Goal: Task Accomplishment & Management: Complete application form

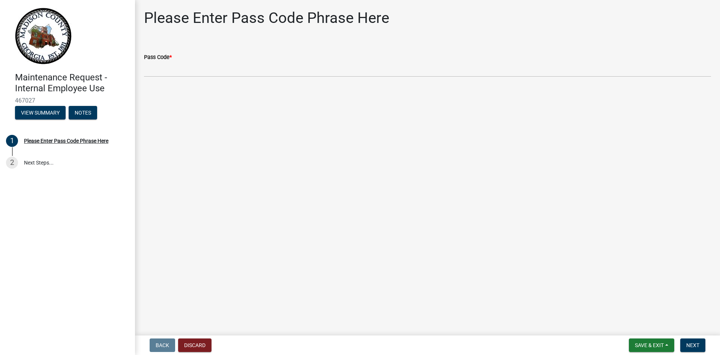
click at [184, 60] on div "Pass Code *" at bounding box center [427, 57] width 567 height 9
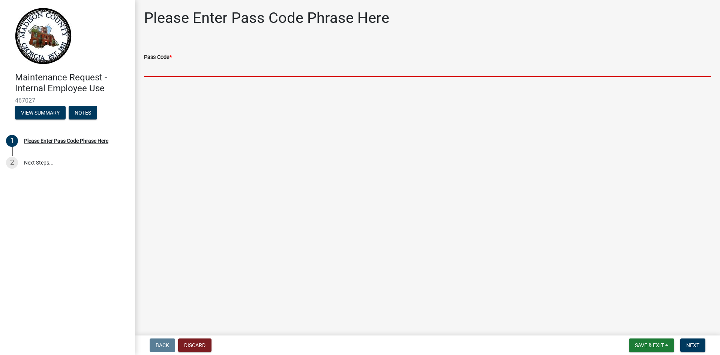
click at [161, 71] on input "Pass Code *" at bounding box center [427, 69] width 567 height 15
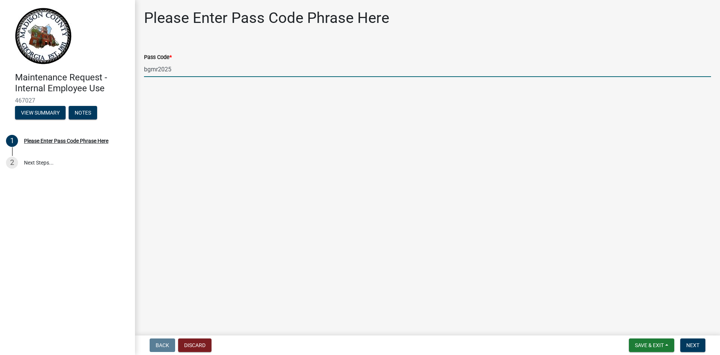
drag, startPoint x: 174, startPoint y: 68, endPoint x: 101, endPoint y: 68, distance: 72.8
click at [101, 68] on div "Maintenance Request - Internal Employee Use 467027 View Summary Notes 1 Please …" at bounding box center [360, 177] width 720 height 355
click at [226, 73] on input "bgmr2025" at bounding box center [427, 69] width 567 height 15
drag, startPoint x: 206, startPoint y: 75, endPoint x: 126, endPoint y: 75, distance: 79.2
click at [126, 75] on div "Maintenance Request - Internal Employee Use 467027 View Summary Notes 1 Please …" at bounding box center [360, 177] width 720 height 355
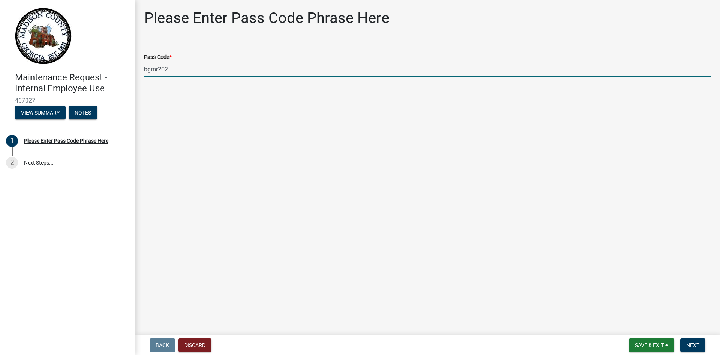
type input "bgmr2025"
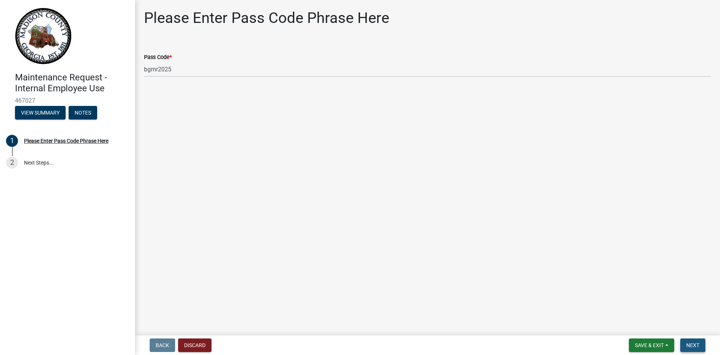
click at [697, 346] on span "Next" at bounding box center [693, 345] width 13 height 6
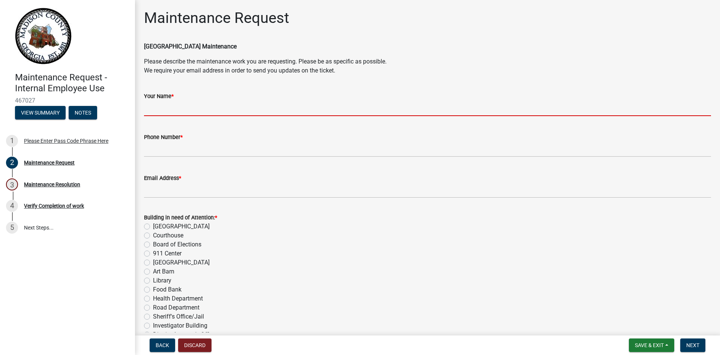
click at [233, 107] on input "Your Name *" at bounding box center [427, 108] width 567 height 15
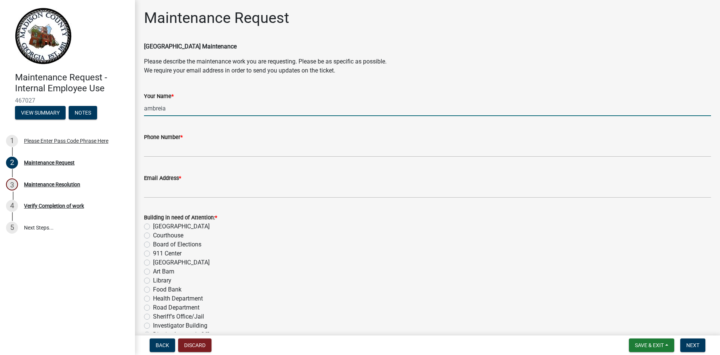
type input "ambreia"
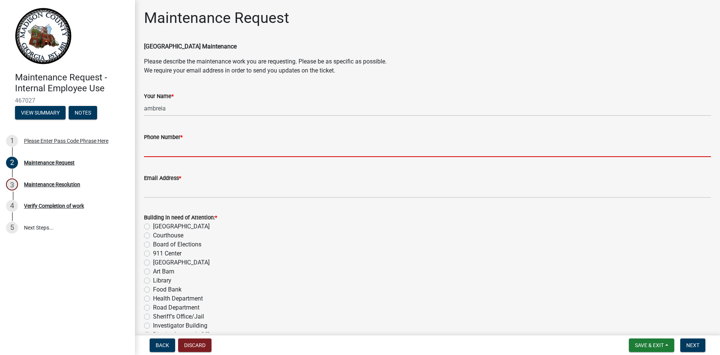
click at [192, 153] on input "Phone Number *" at bounding box center [427, 148] width 567 height 15
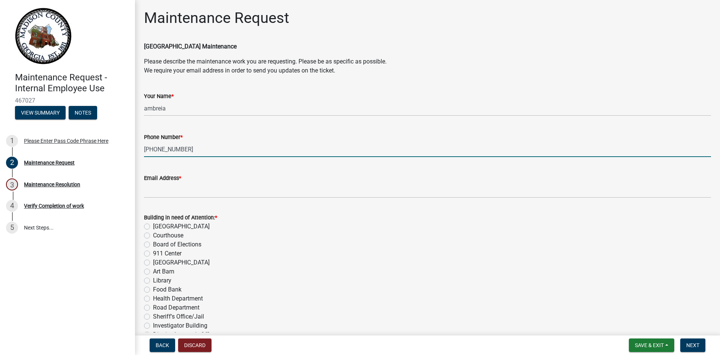
type input "[PHONE_NUMBER]"
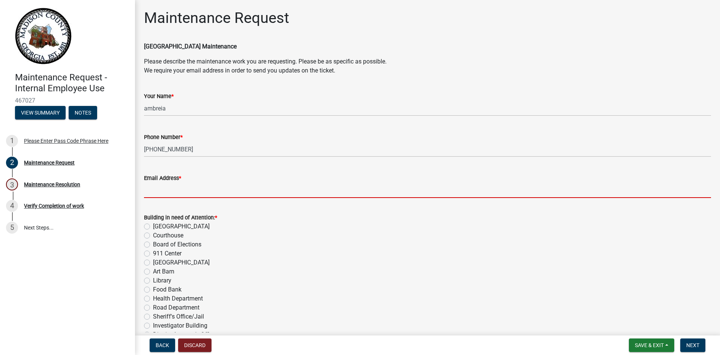
click at [184, 190] on input "Email Address *" at bounding box center [427, 189] width 567 height 15
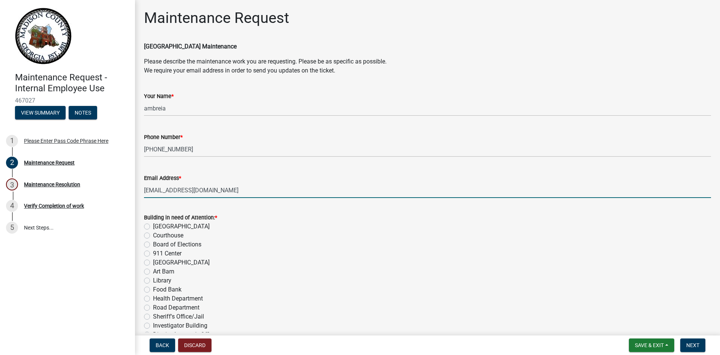
type input "[EMAIL_ADDRESS][DOMAIN_NAME]"
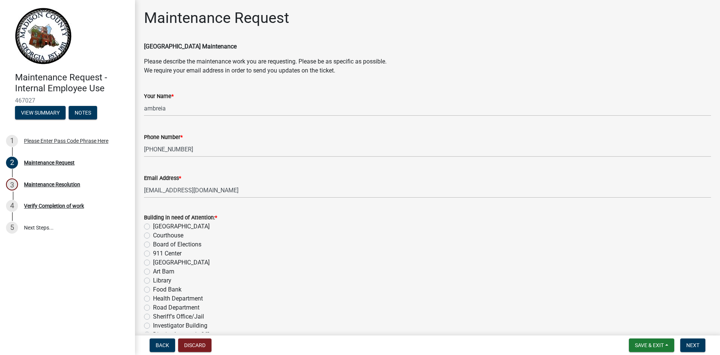
click at [262, 278] on div "Library" at bounding box center [427, 280] width 567 height 9
click at [153, 262] on label "[GEOGRAPHIC_DATA]" at bounding box center [181, 262] width 57 height 9
click at [153, 262] on input "[GEOGRAPHIC_DATA]" at bounding box center [155, 260] width 5 height 5
radio input "true"
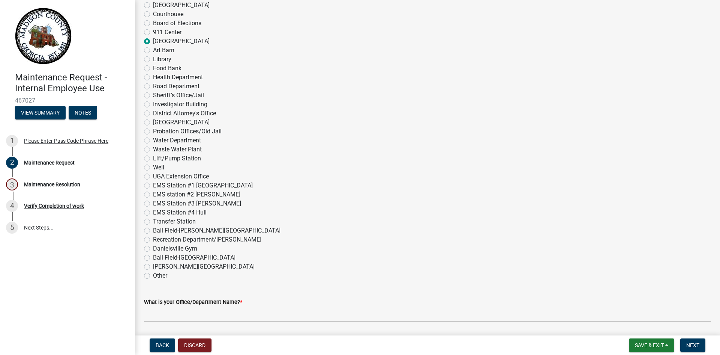
scroll to position [300, 0]
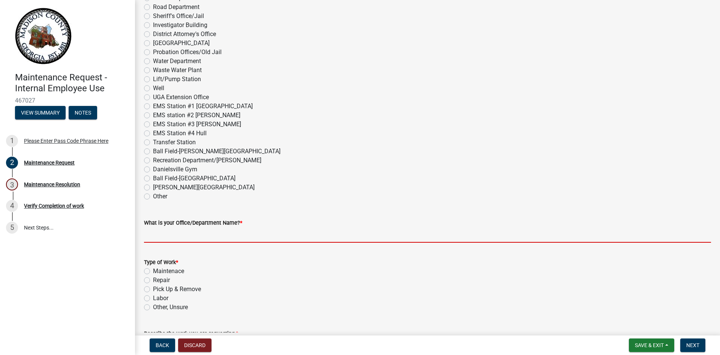
click at [167, 231] on input "What is your Office/Department Name? *" at bounding box center [427, 234] width 567 height 15
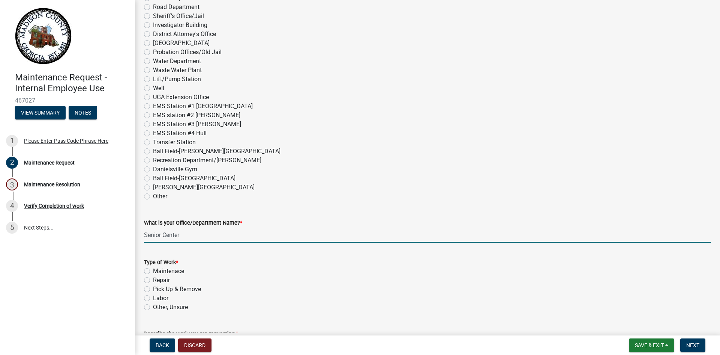
type input "Senior Center"
click at [153, 278] on label "Repair" at bounding box center [161, 279] width 17 height 9
click at [153, 278] on input "Repair" at bounding box center [155, 277] width 5 height 5
radio input "true"
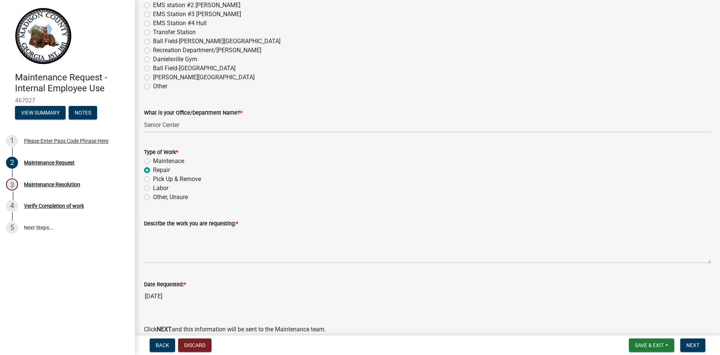
scroll to position [413, 0]
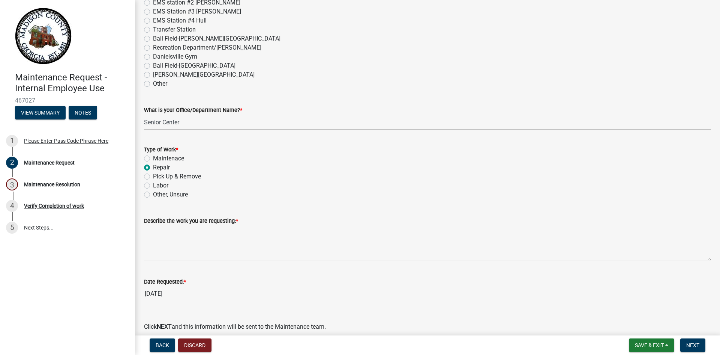
click at [153, 195] on label "Other, Unsure" at bounding box center [170, 194] width 35 height 9
click at [153, 195] on input "Other, Unsure" at bounding box center [155, 192] width 5 height 5
radio input "true"
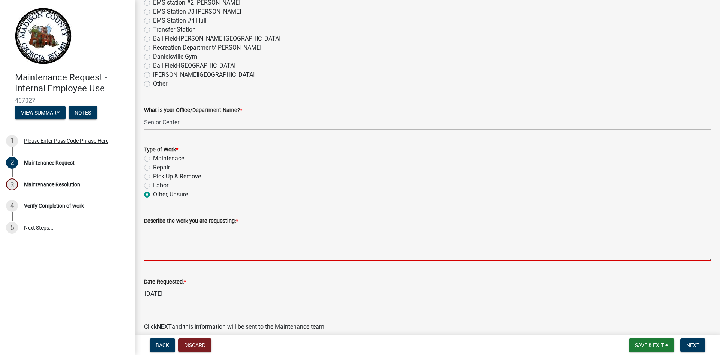
click at [172, 239] on textarea "Describe the work you are requesting: *" at bounding box center [427, 242] width 567 height 35
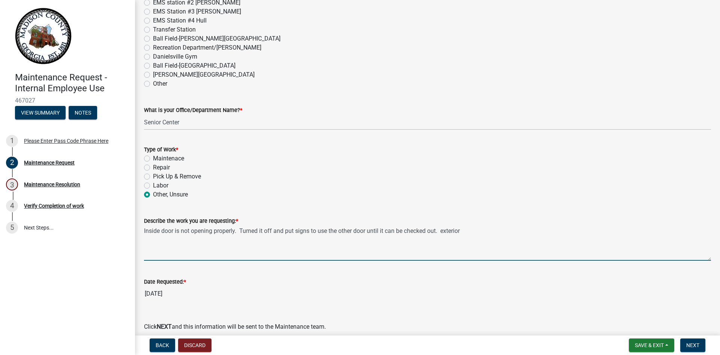
click at [161, 231] on textarea "Inside door is not opening properly. Turned it off and put signs to use the oth…" at bounding box center [427, 242] width 567 height 35
click at [175, 231] on textarea "Inside door is not opening properly. Turned it off and put signs to use the oth…" at bounding box center [427, 242] width 567 height 35
click at [494, 231] on textarea "Inside door in front of building is not opening properly. Turned it off and put…" at bounding box center [427, 242] width 567 height 35
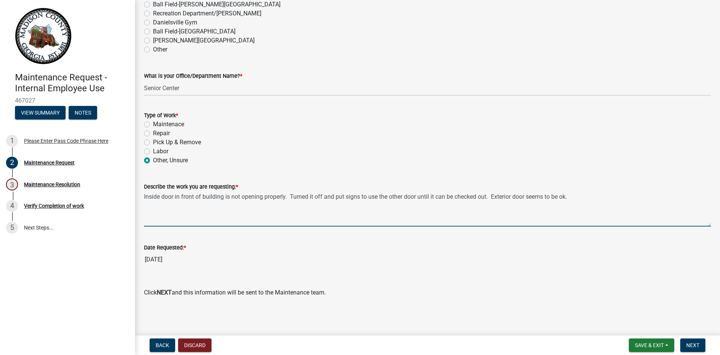
click at [315, 198] on textarea "Inside door in front of building is not opening properly. Turned it off and put…" at bounding box center [427, 208] width 567 height 35
type textarea "Inside door in front of building is not opening properly. Turned it to "off" an…"
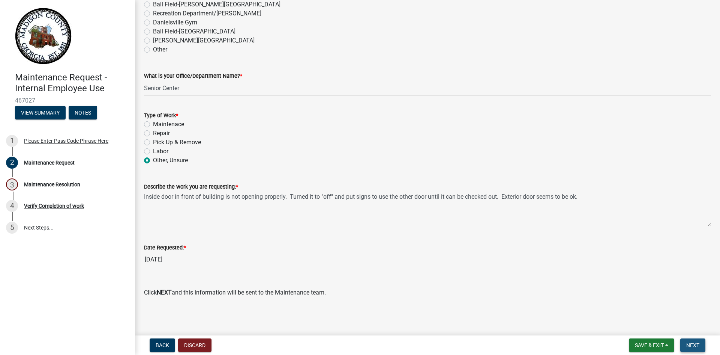
click at [690, 345] on span "Next" at bounding box center [693, 345] width 13 height 6
